Goal: Information Seeking & Learning: Learn about a topic

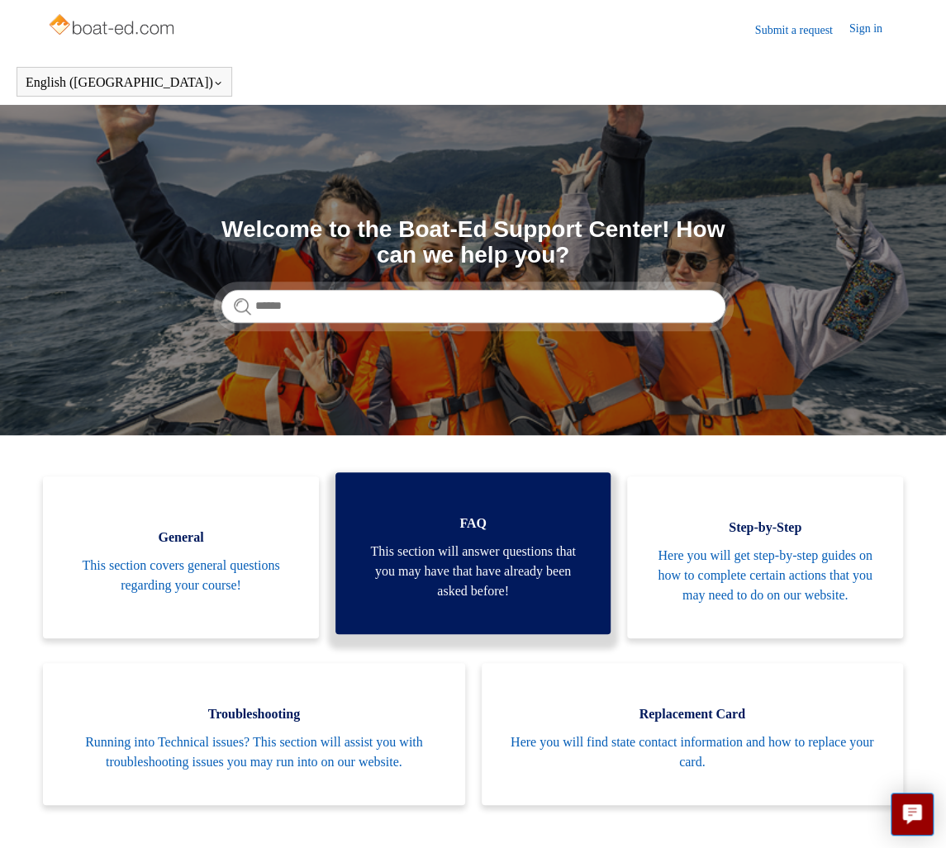
click at [406, 571] on span "This section will answer questions that you may have that have already been ask…" at bounding box center [473, 571] width 226 height 59
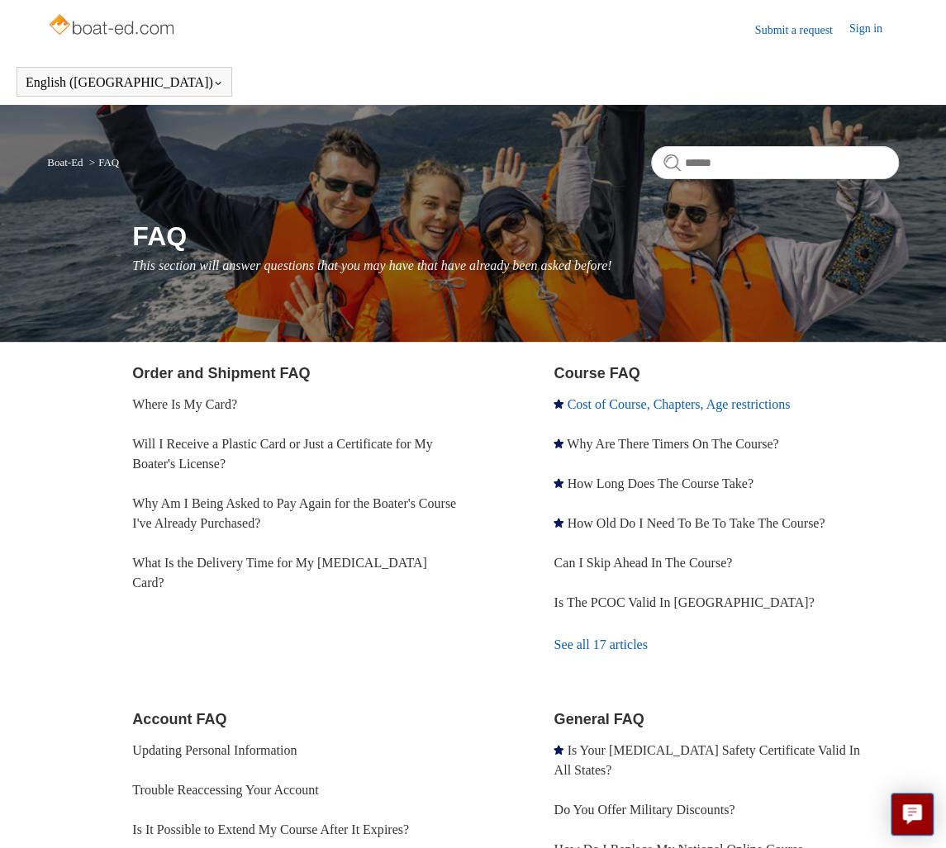
click at [657, 406] on link "Cost of Course, Chapters, Age restrictions" at bounding box center [678, 404] width 223 height 14
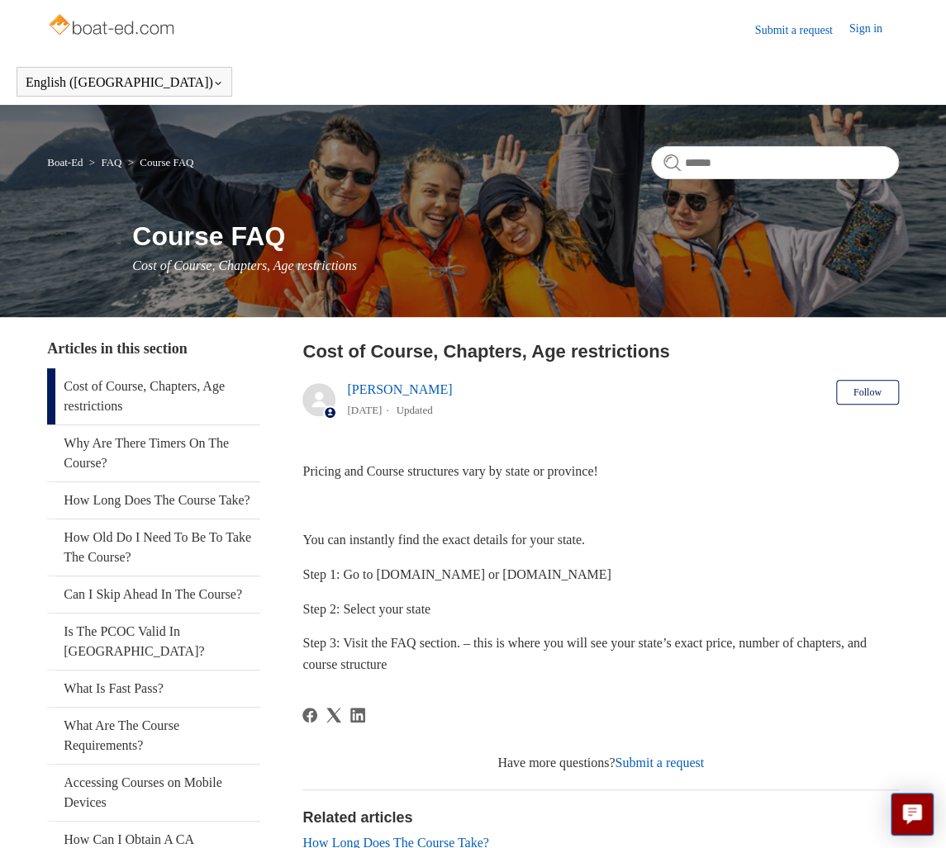
click at [130, 28] on img at bounding box center [112, 26] width 131 height 33
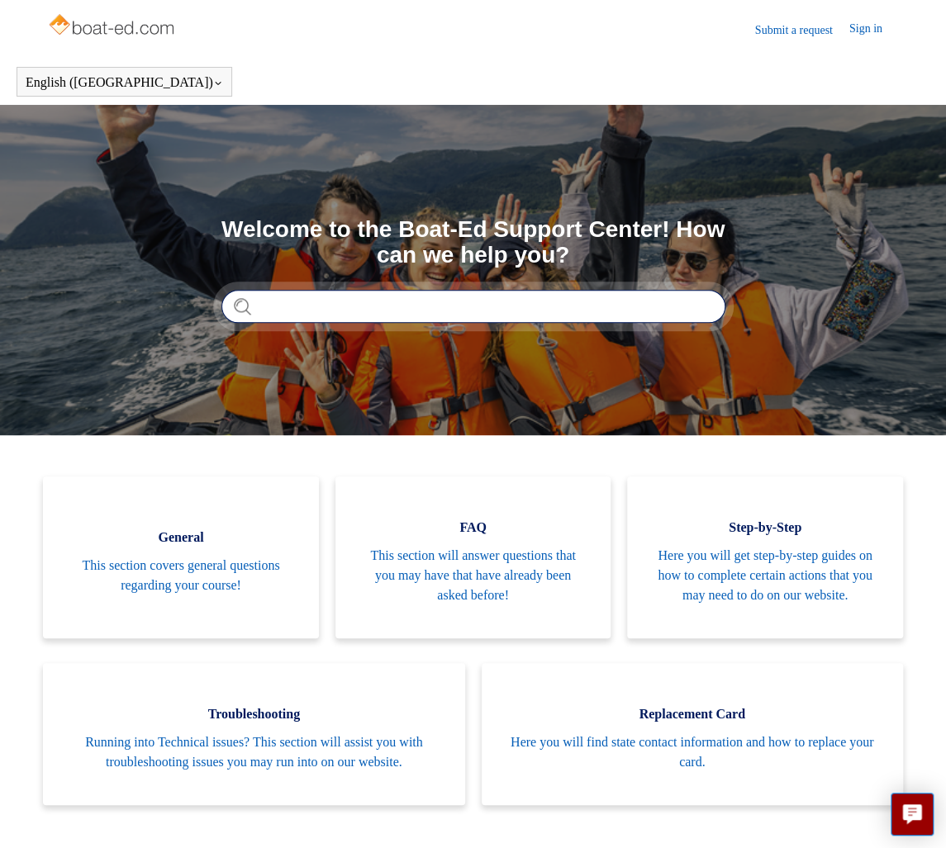
click at [280, 298] on input "Search" at bounding box center [473, 306] width 504 height 33
type input "*********"
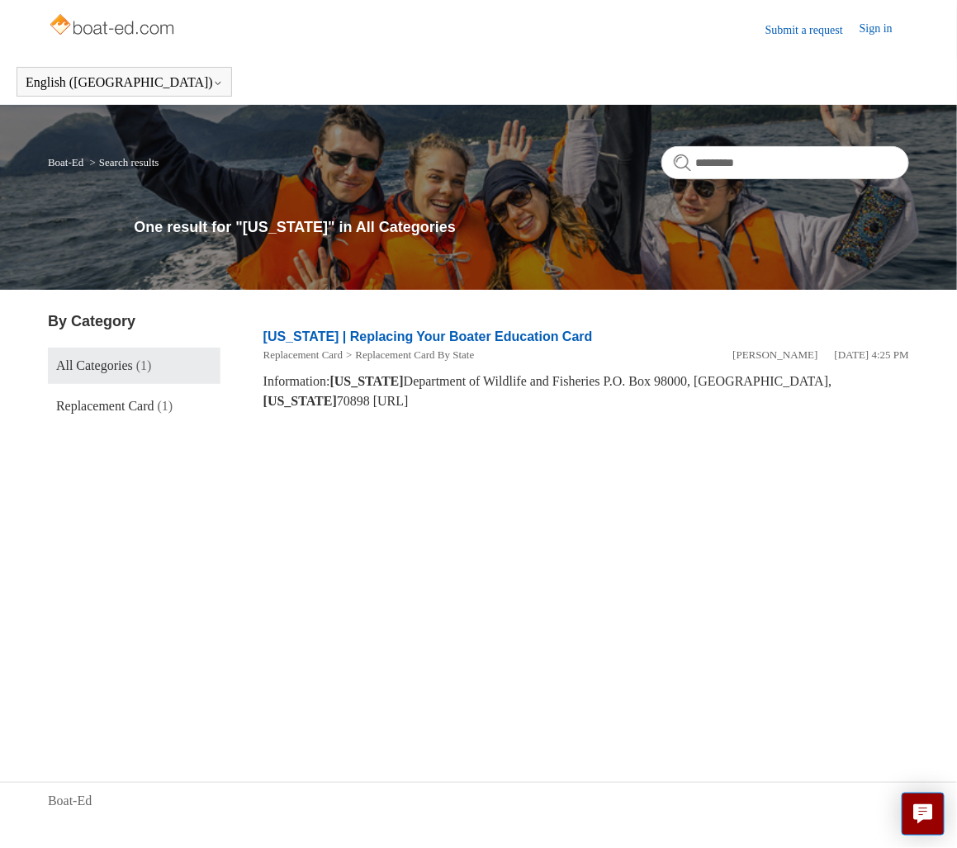
click at [105, 365] on span "All Categories" at bounding box center [94, 366] width 77 height 14
click at [365, 340] on link "[US_STATE] | Replacing Your Boater Education Card" at bounding box center [429, 337] width 330 height 14
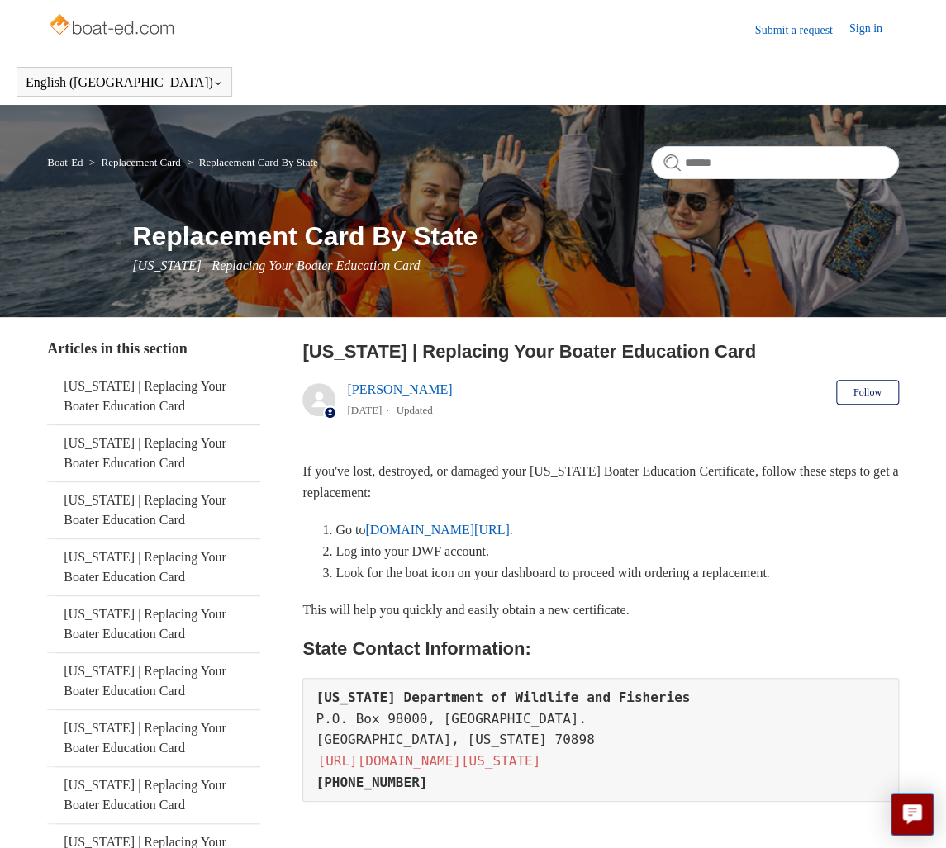
click at [101, 21] on img at bounding box center [112, 26] width 131 height 33
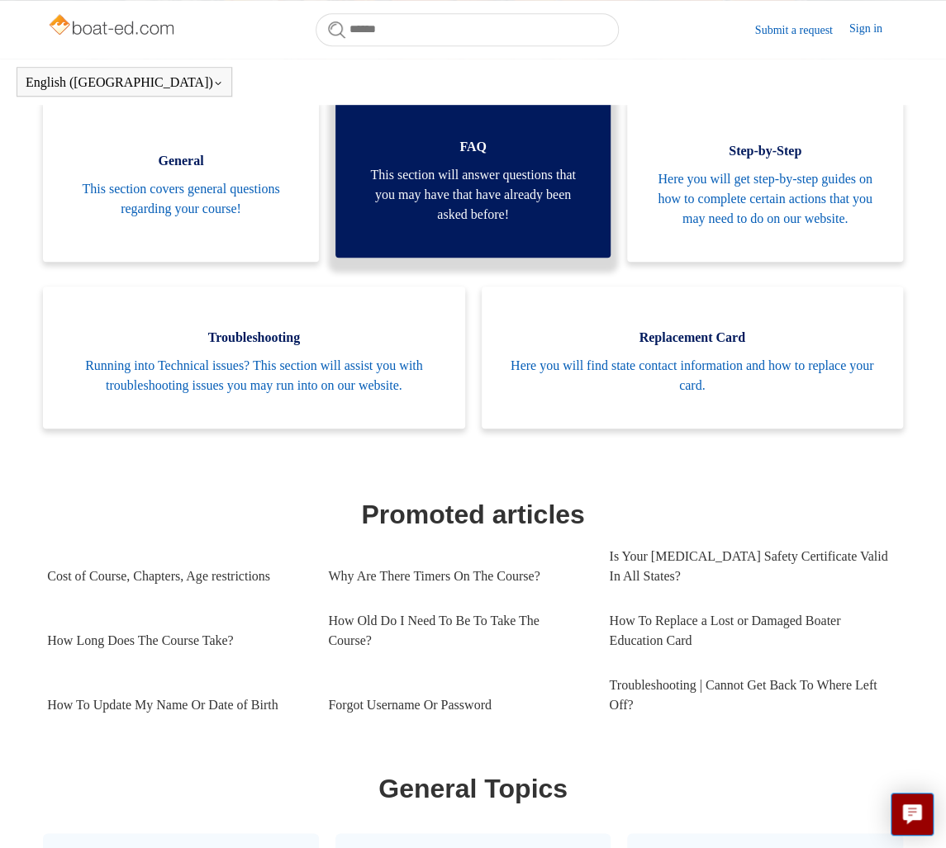
click at [487, 225] on span "This section will answer questions that you may have that have already been ask…" at bounding box center [473, 194] width 226 height 59
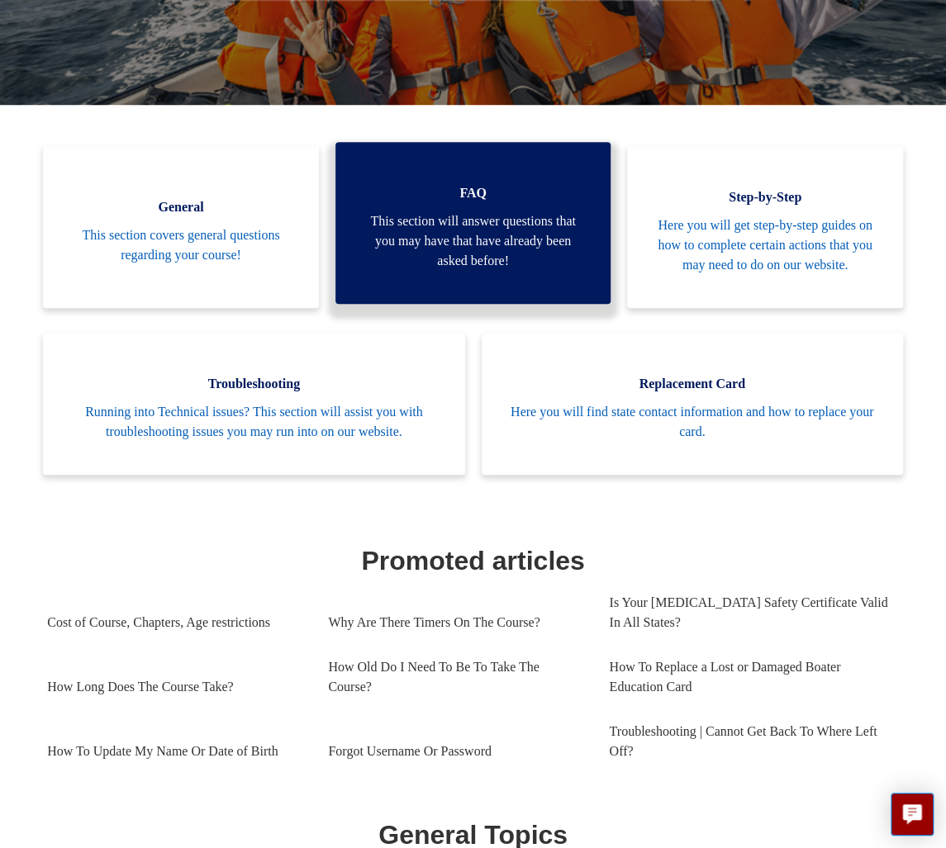
scroll to position [284, 0]
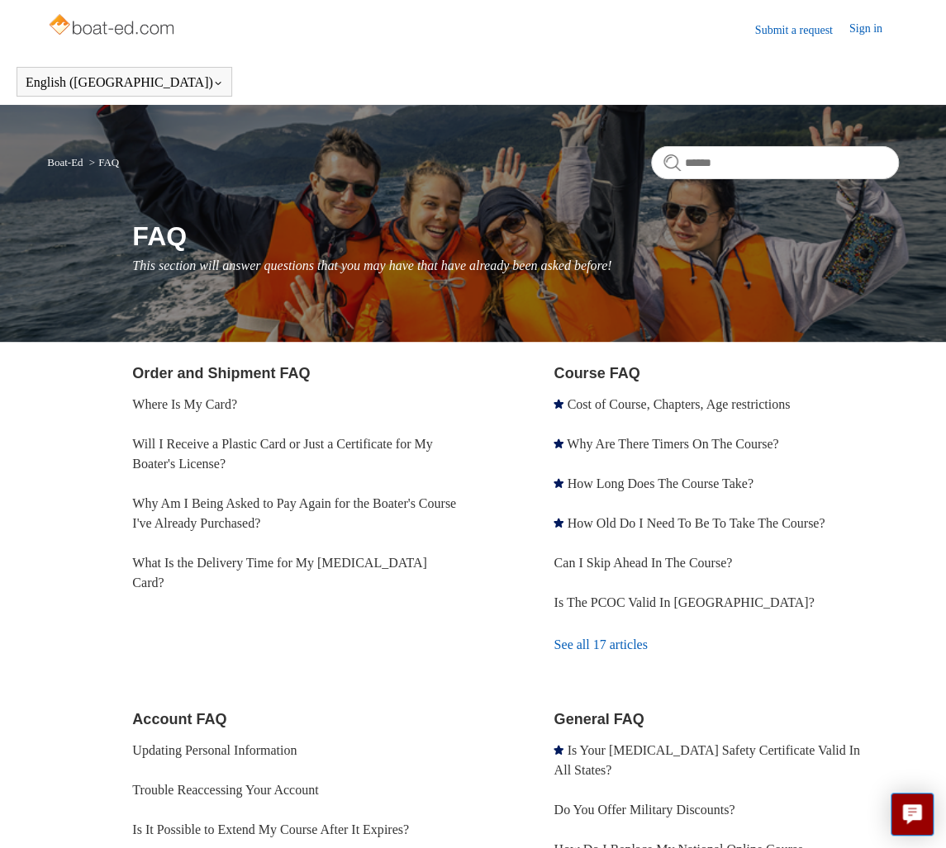
click at [613, 641] on link "See all 17 articles" at bounding box center [725, 645] width 344 height 45
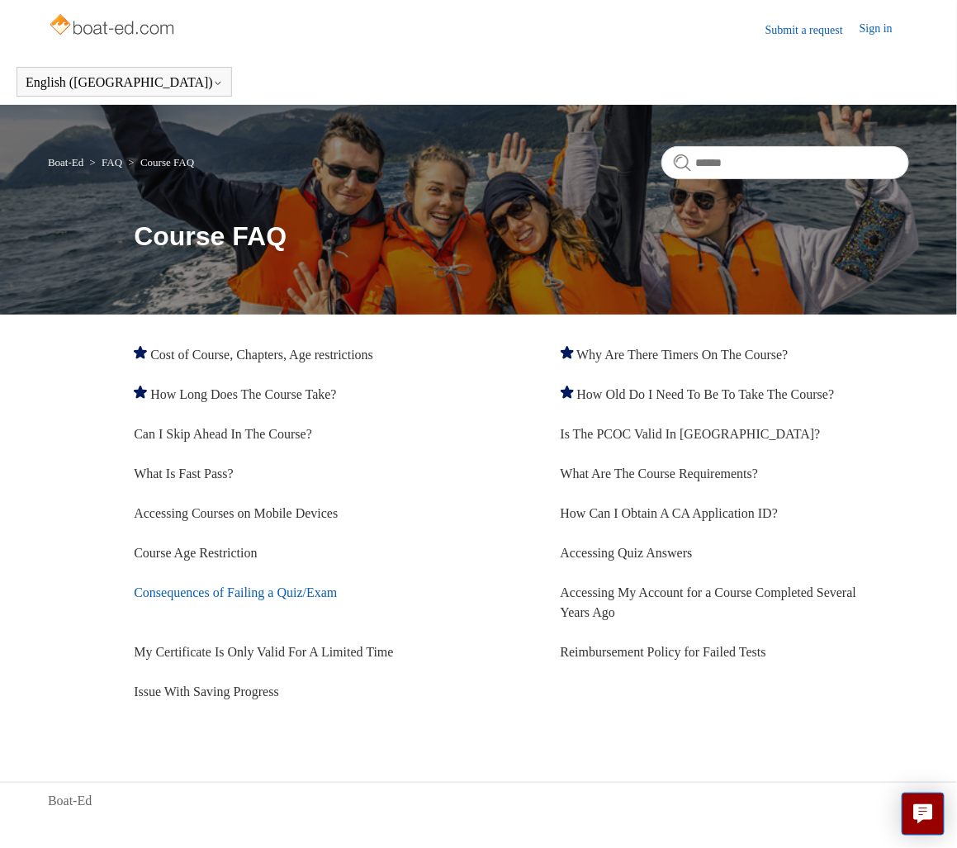
click at [244, 600] on li "Consequences of Failing a Quiz/Exam" at bounding box center [308, 602] width 349 height 59
click at [255, 593] on link "Consequences of Failing a Quiz/Exam" at bounding box center [235, 593] width 203 height 14
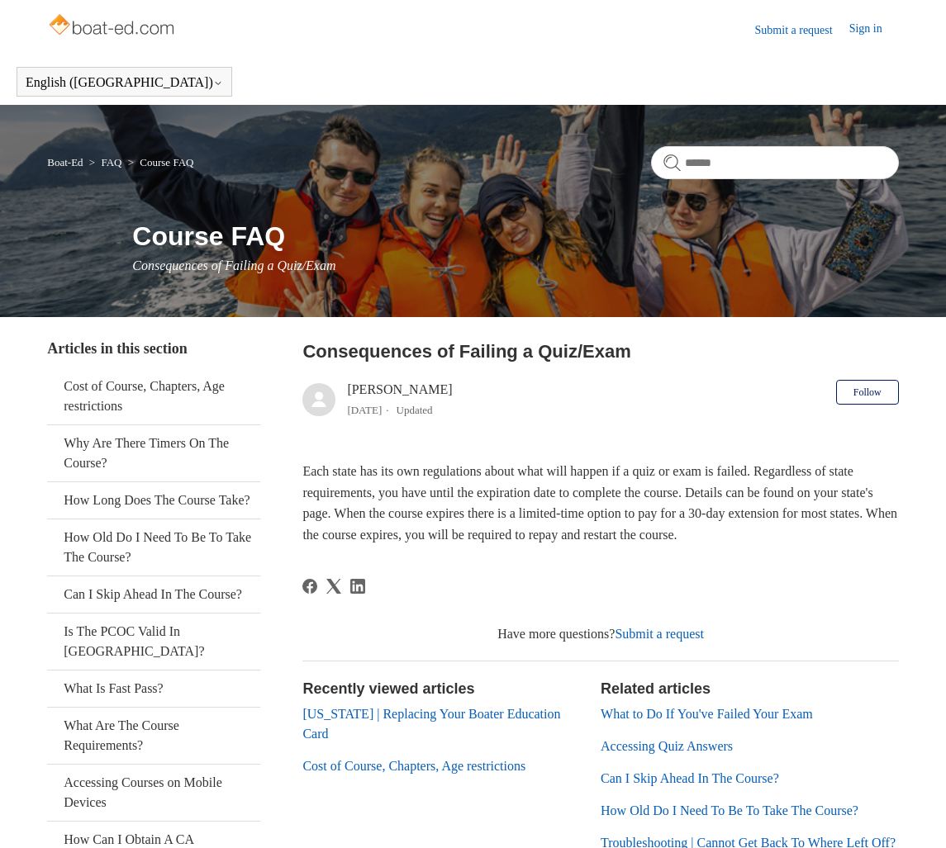
scroll to position [171, 0]
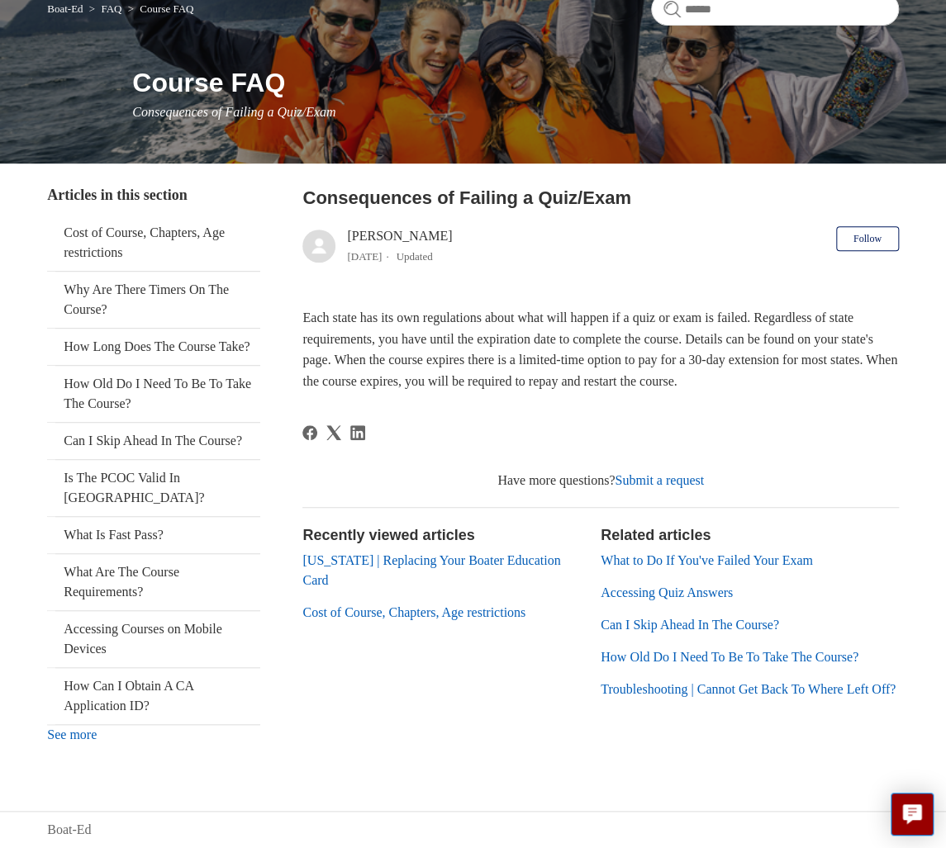
click at [414, 606] on link "Cost of Course, Chapters, Age restrictions" at bounding box center [413, 613] width 223 height 14
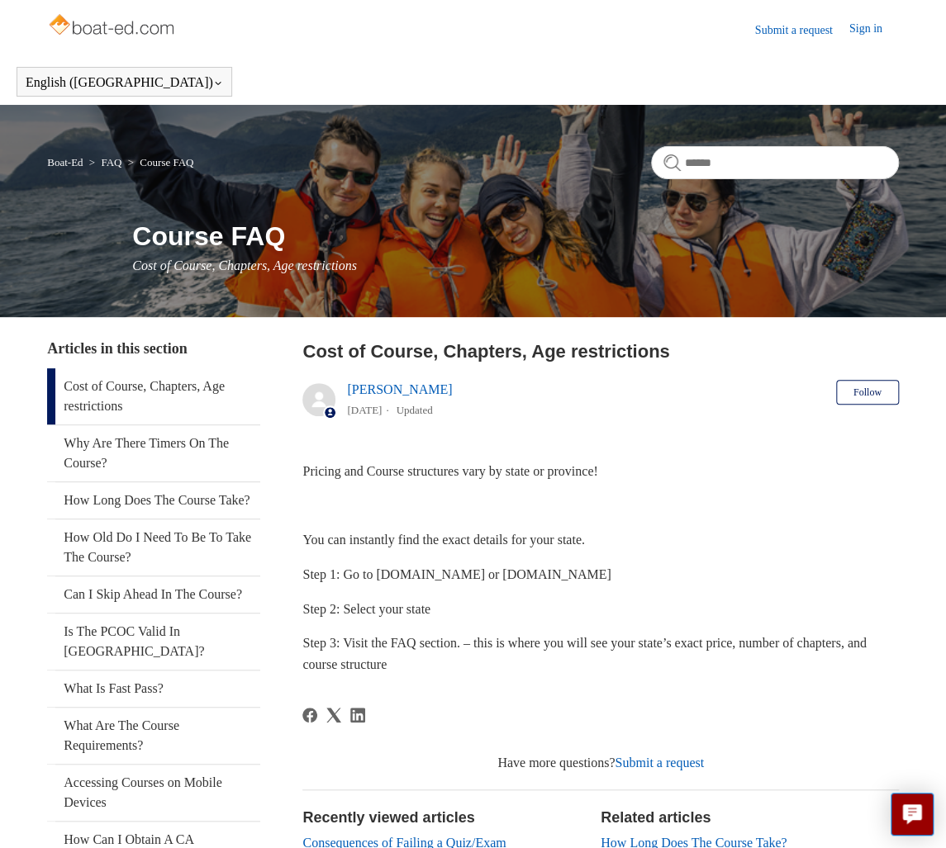
drag, startPoint x: 477, startPoint y: 576, endPoint x: 576, endPoint y: 572, distance: 98.4
click at [576, 572] on span "Step 1: Go to [DOMAIN_NAME] or [DOMAIN_NAME]" at bounding box center [456, 575] width 308 height 14
copy span "[DOMAIN_NAME]"
